Goal: Information Seeking & Learning: Learn about a topic

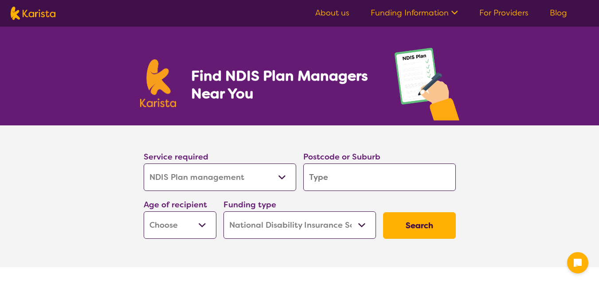
select select "NDIS Plan management"
select select "NDIS"
select select "NDIS Plan management"
select select "NDIS"
type input "2464"
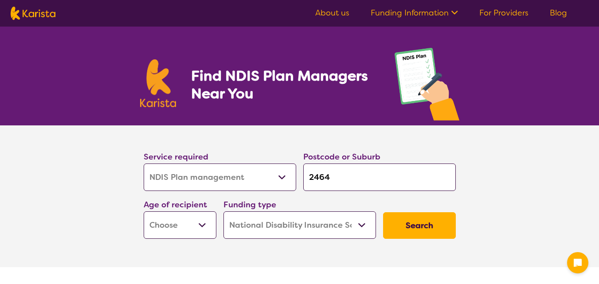
type input "2464"
click at [178, 221] on select "Early Childhood - 0 to 9 Child - 10 to 11 Adolescent - 12 to 17 Adult - 18 to 6…" at bounding box center [180, 225] width 73 height 27
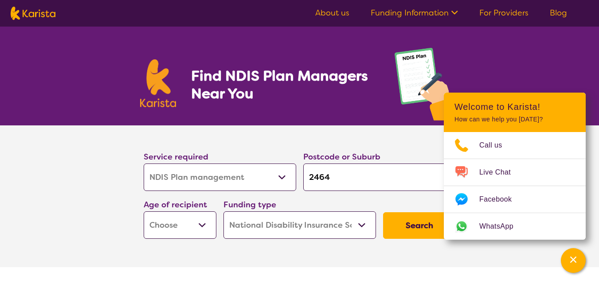
select select "EC"
click at [144, 212] on select "Early Childhood - 0 to 9 Child - 10 to 11 Adolescent - 12 to 17 Adult - 18 to 6…" at bounding box center [180, 225] width 73 height 27
select select "EC"
click at [404, 228] on button "Search" at bounding box center [419, 225] width 73 height 27
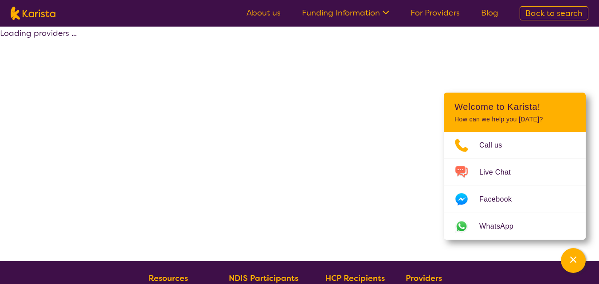
select select "by_score"
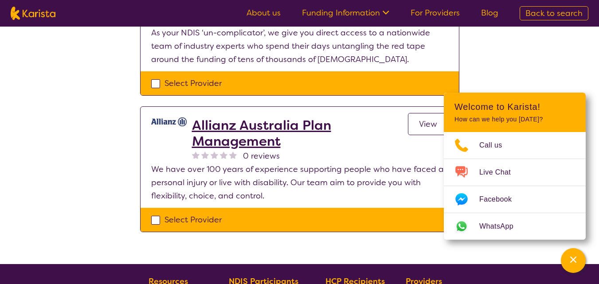
scroll to position [532, 0]
